Goal: Task Accomplishment & Management: Manage account settings

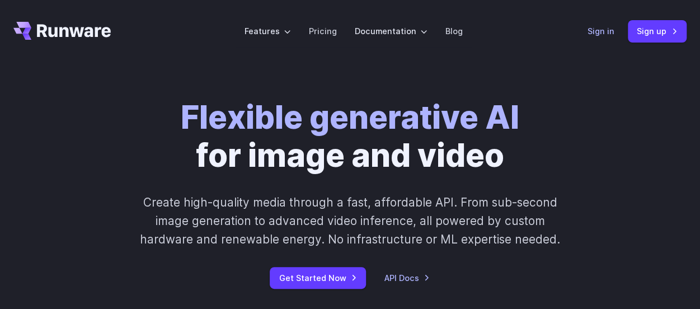
click at [589, 29] on link "Sign in" at bounding box center [601, 31] width 27 height 13
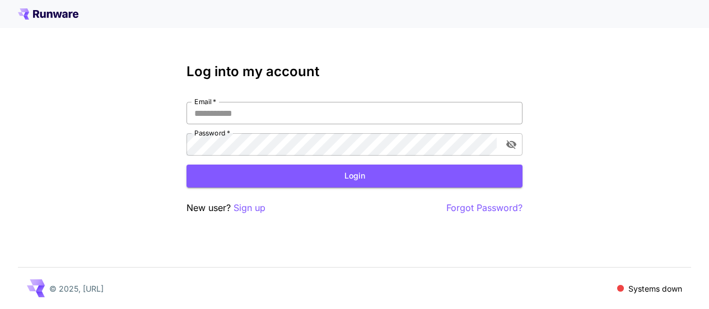
click at [241, 113] on input "Email   *" at bounding box center [354, 113] width 336 height 22
type input "**********"
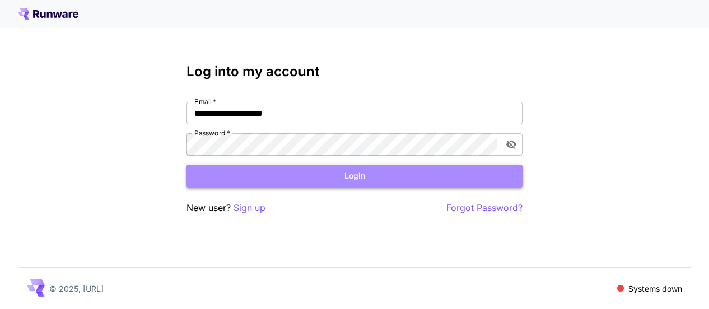
click at [262, 175] on button "Login" at bounding box center [354, 176] width 336 height 23
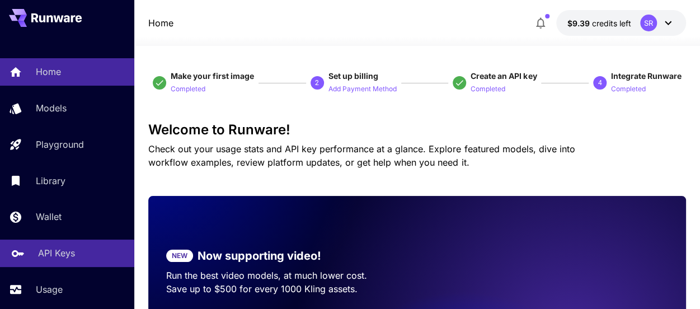
click at [54, 252] on p "API Keys" at bounding box center [56, 252] width 37 height 13
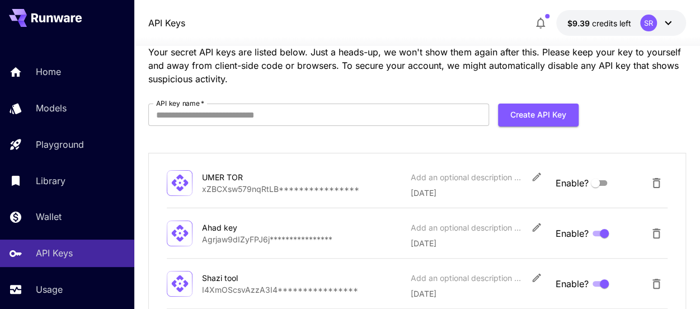
scroll to position [46, 0]
